Goal: Task Accomplishment & Management: Manage account settings

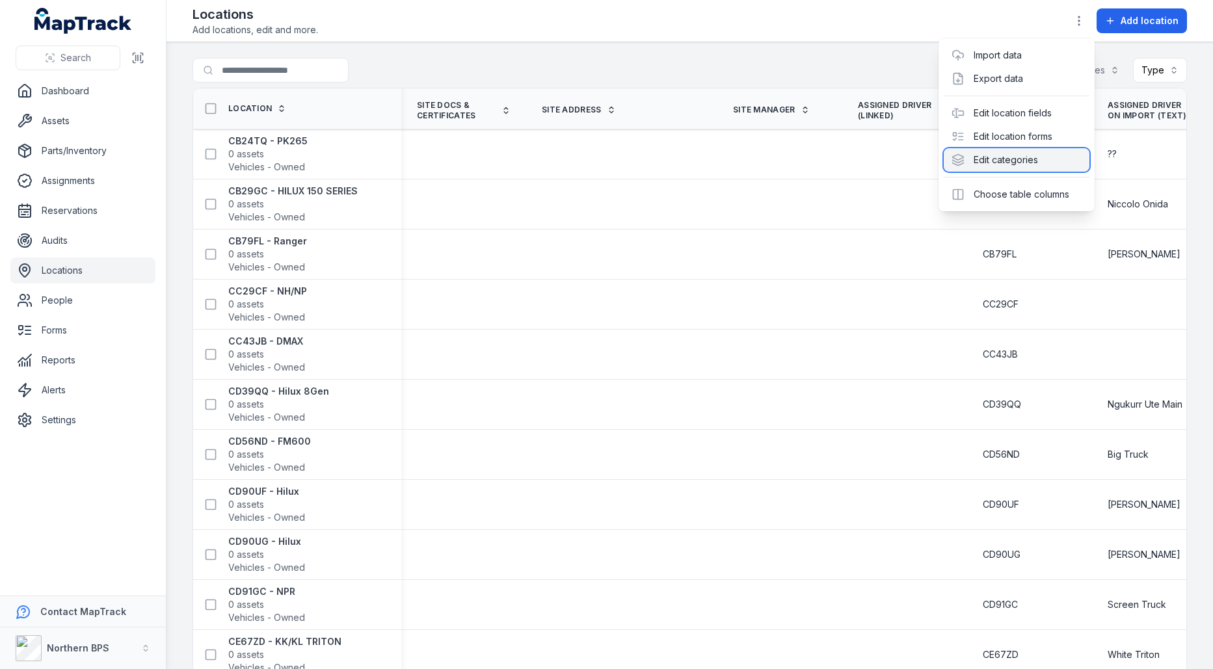
click at [996, 166] on div "Edit categories" at bounding box center [1017, 159] width 146 height 23
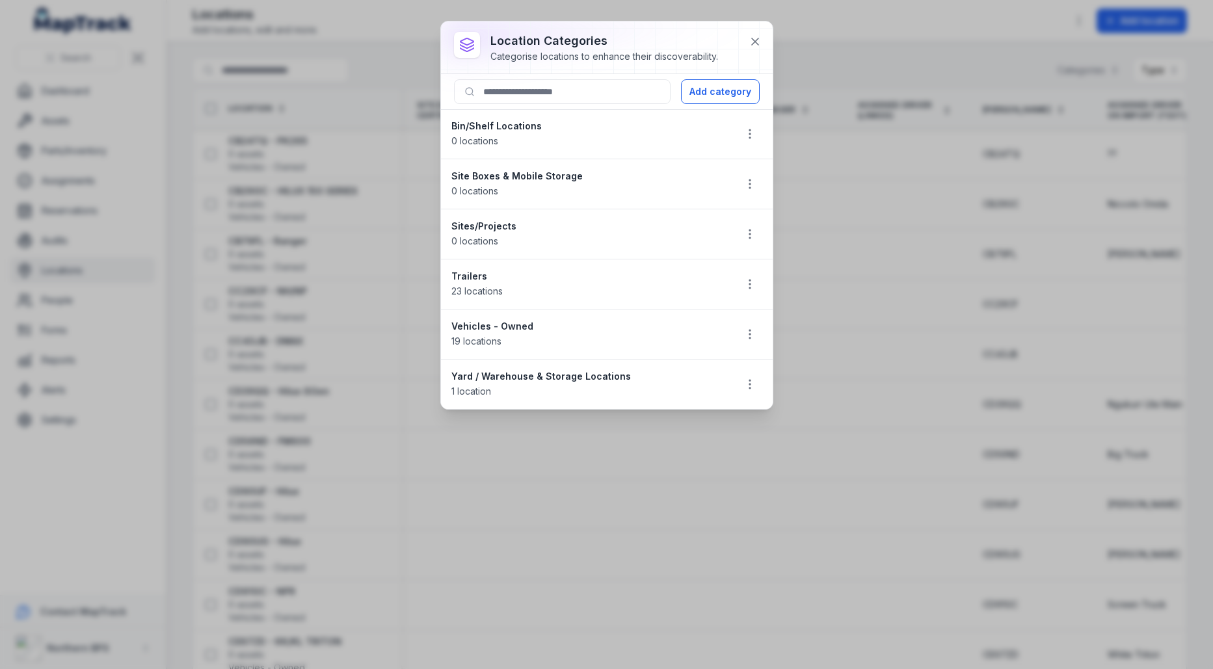
click at [743, 322] on div at bounding box center [749, 334] width 25 height 25
click at [745, 328] on icon "button" at bounding box center [749, 334] width 13 height 13
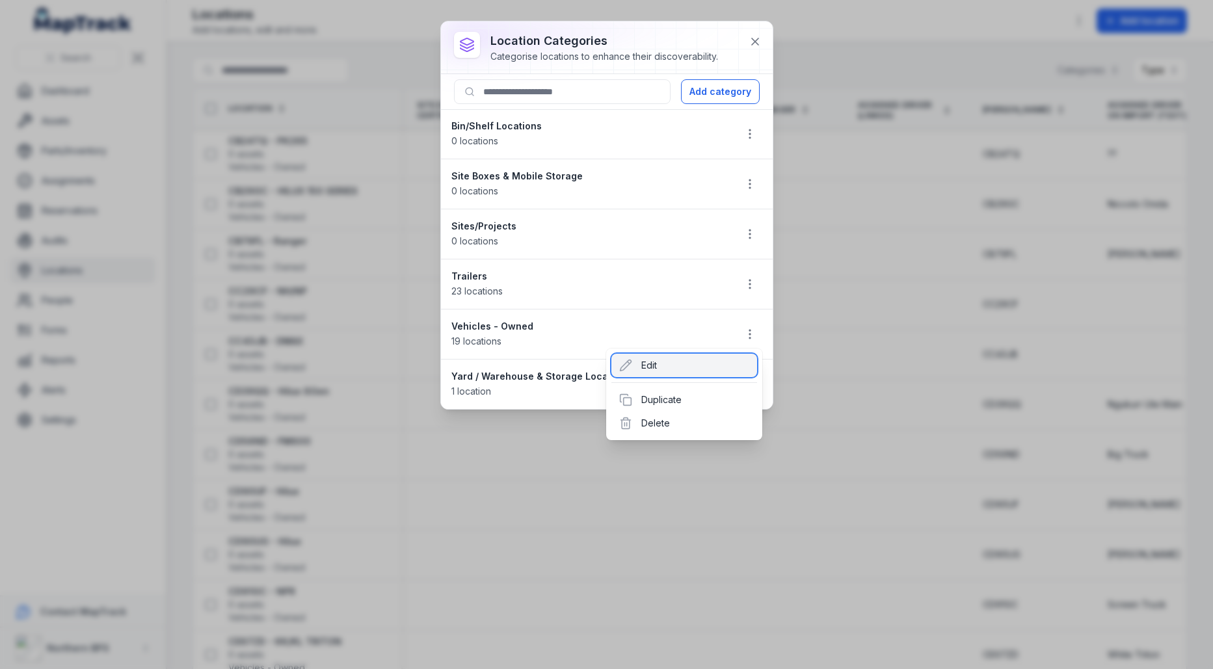
click at [685, 373] on div "Edit" at bounding box center [684, 365] width 146 height 23
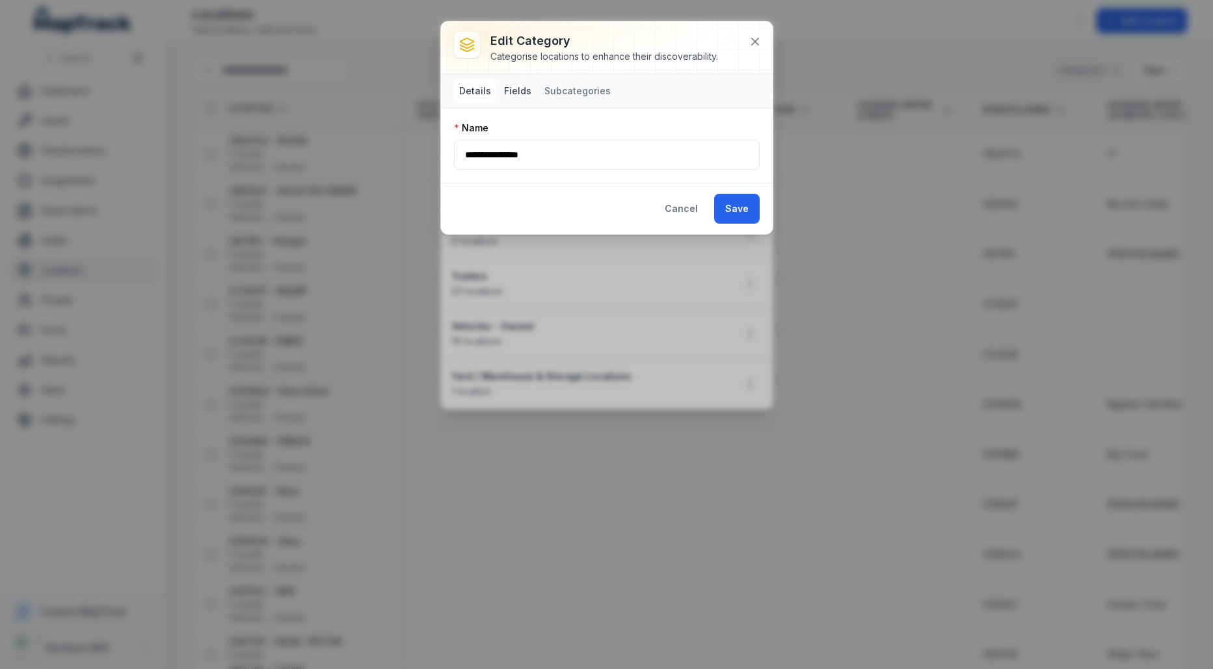
click at [509, 96] on button "Fields" at bounding box center [518, 90] width 38 height 23
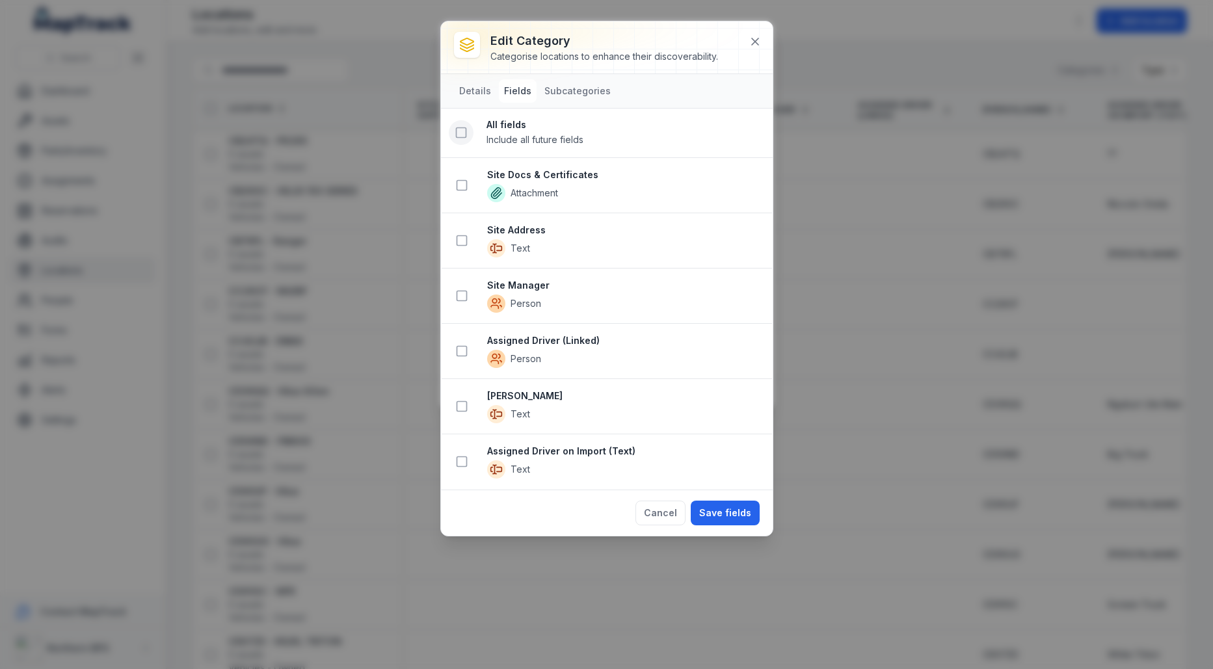
click at [460, 136] on rect at bounding box center [461, 133] width 10 height 10
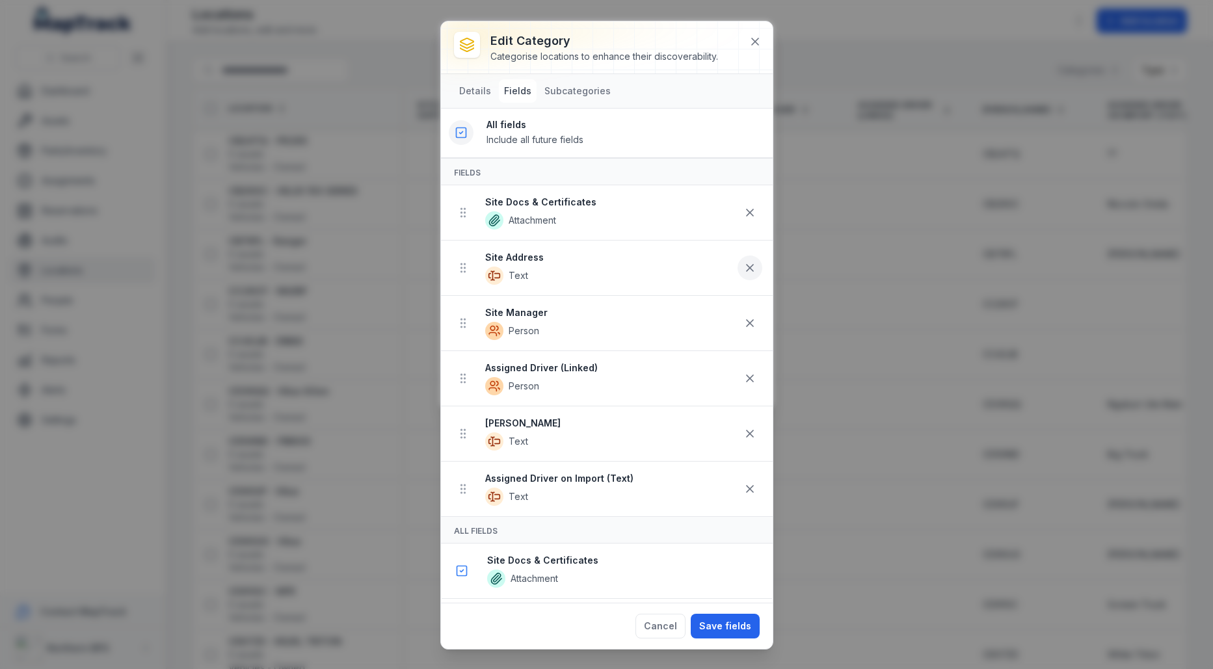
click at [748, 268] on icon at bounding box center [749, 267] width 13 height 13
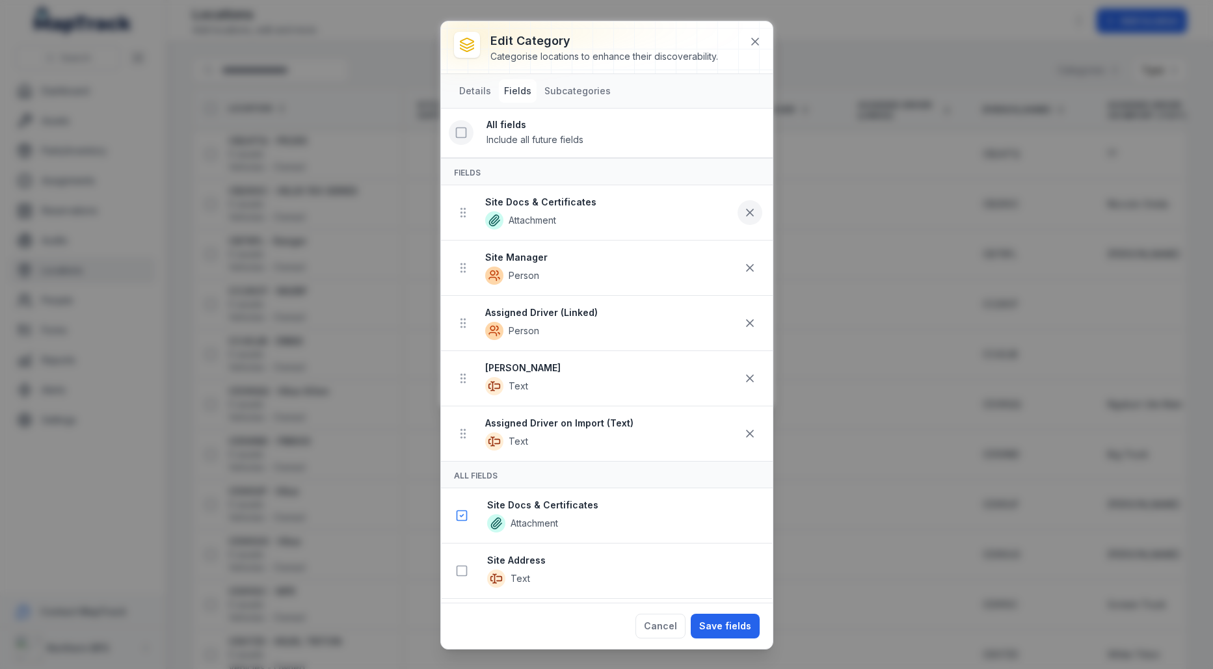
click at [742, 208] on button at bounding box center [749, 212] width 25 height 25
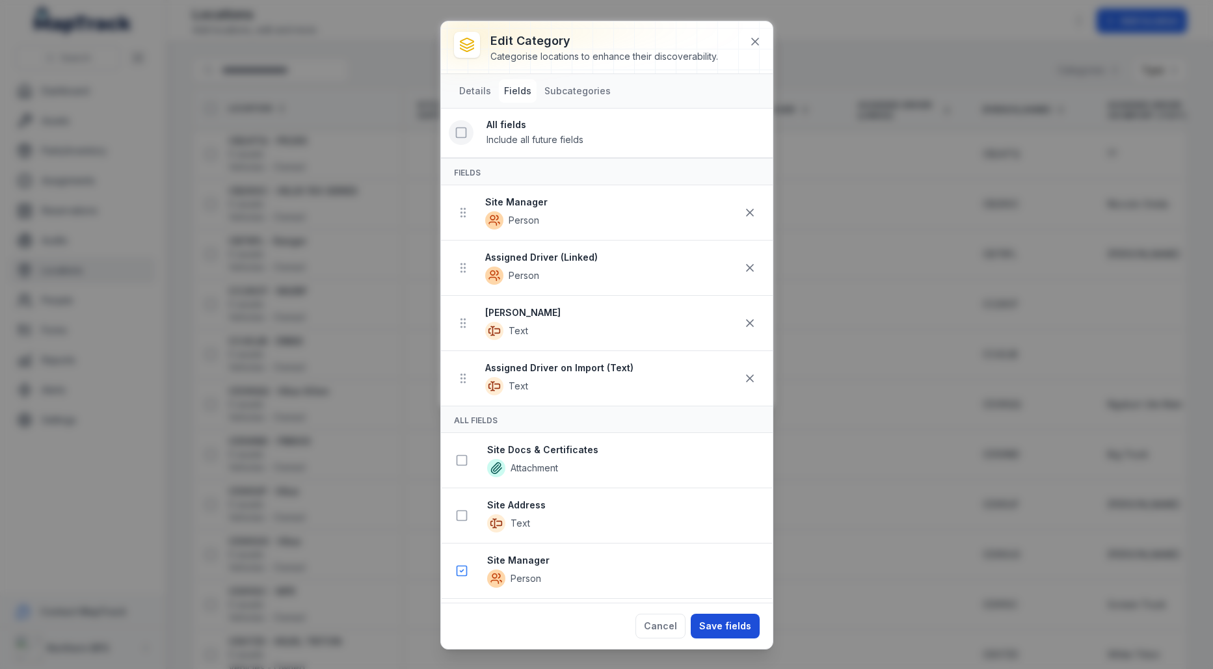
click at [714, 626] on button "Save fields" at bounding box center [725, 626] width 69 height 25
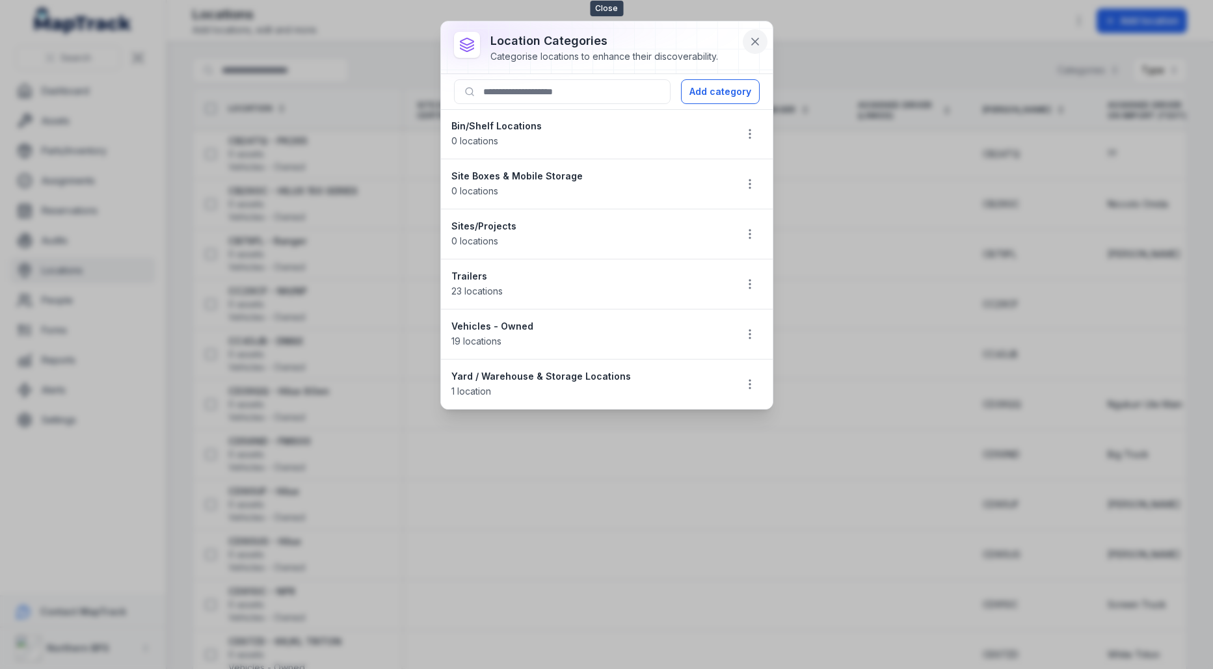
click at [749, 38] on icon at bounding box center [754, 41] width 13 height 13
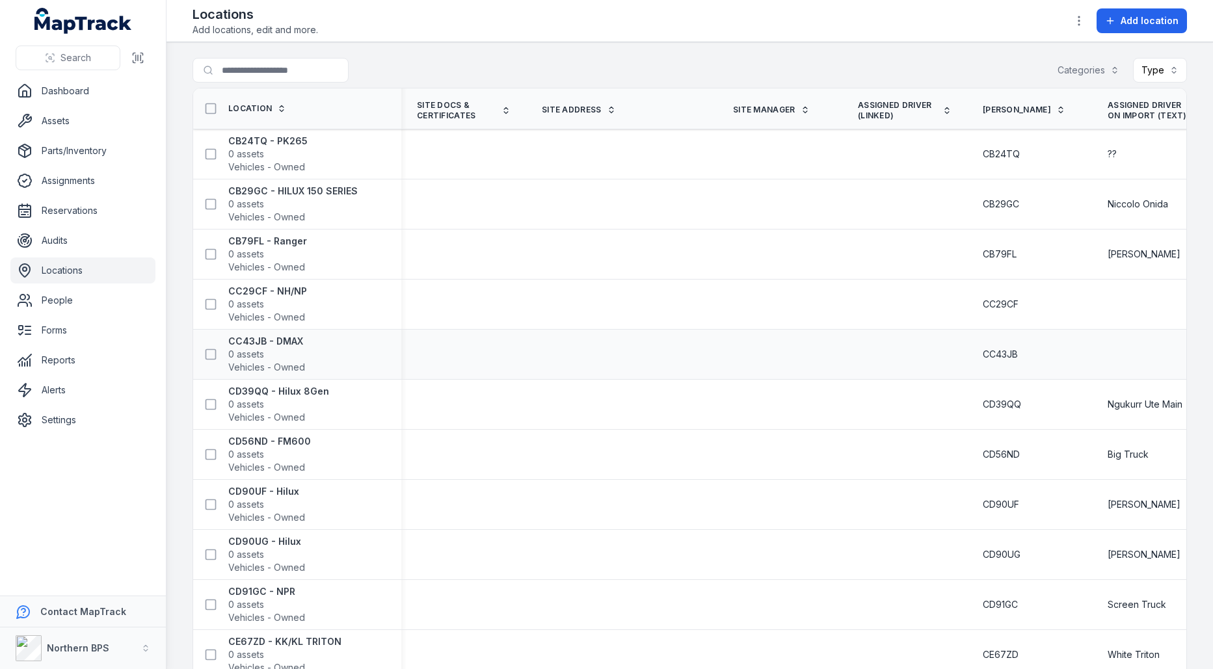
click at [620, 365] on td at bounding box center [621, 355] width 191 height 50
